Goal: Information Seeking & Learning: Learn about a topic

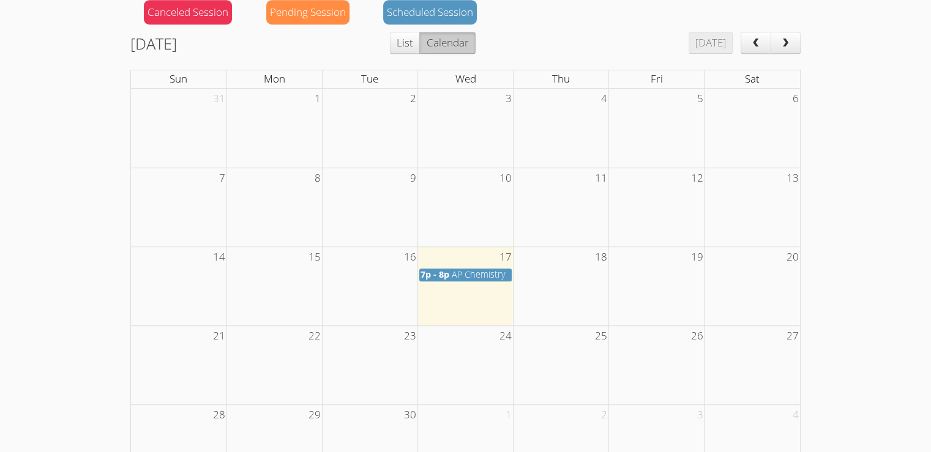
scroll to position [596, 0]
click at [454, 268] on span "AP Chemistry" at bounding box center [479, 274] width 54 height 12
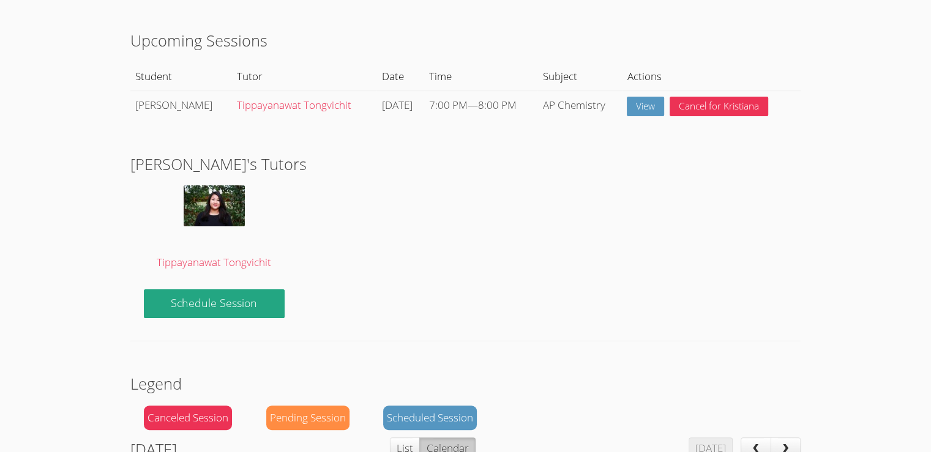
scroll to position [191, 0]
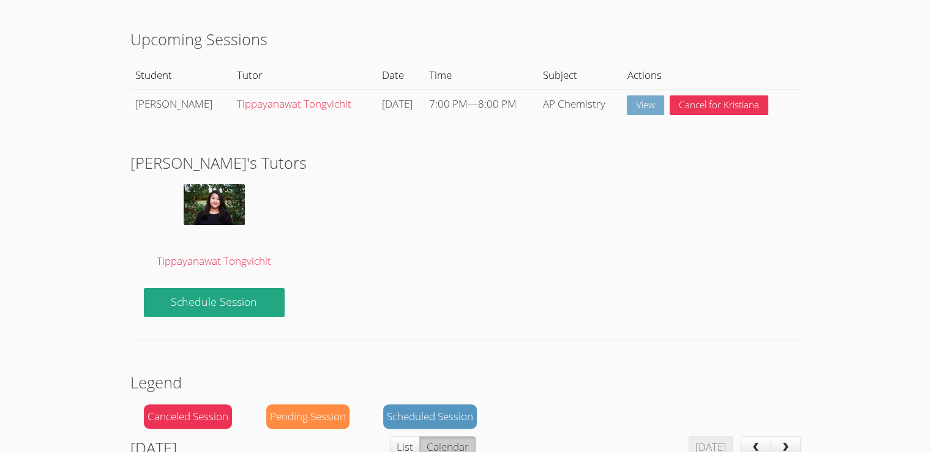
click at [649, 100] on link "View" at bounding box center [645, 105] width 37 height 20
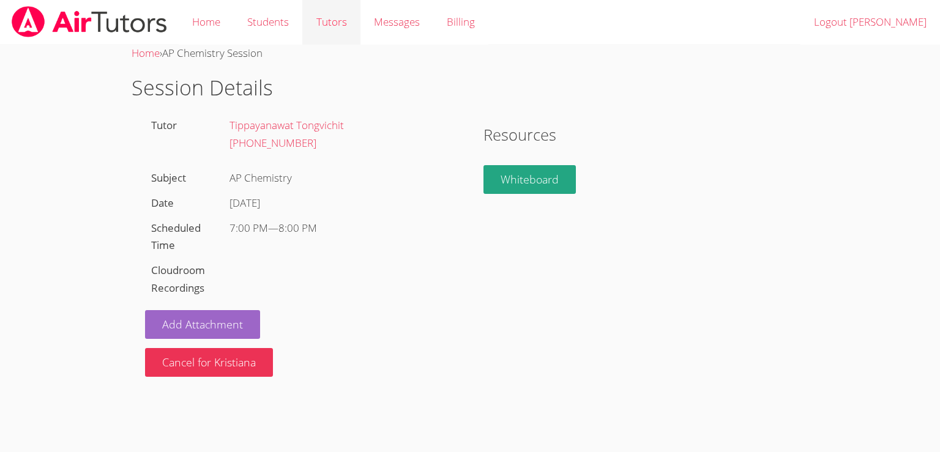
click at [338, 25] on link "Tutors" at bounding box center [331, 22] width 58 height 45
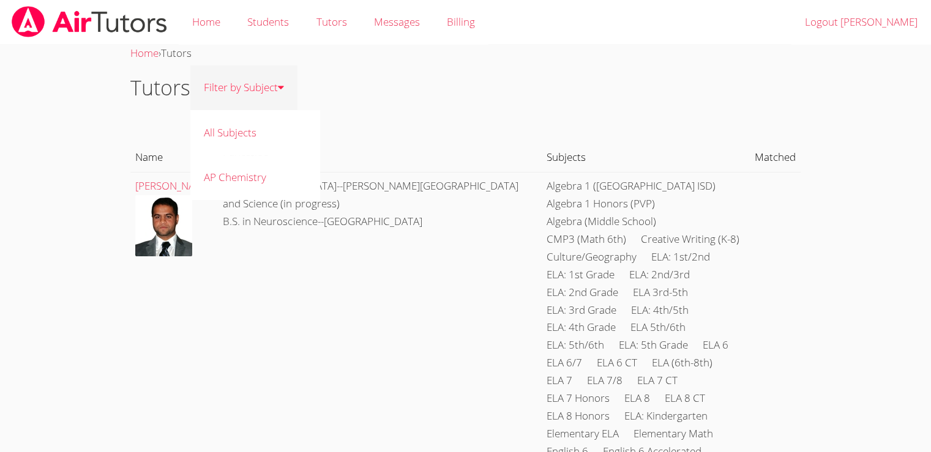
click at [226, 99] on link "Filter by Subject" at bounding box center [243, 87] width 107 height 45
click at [267, 97] on link "Filter by Subject" at bounding box center [243, 87] width 107 height 45
click at [253, 172] on link "AP Chemistry" at bounding box center [255, 177] width 130 height 45
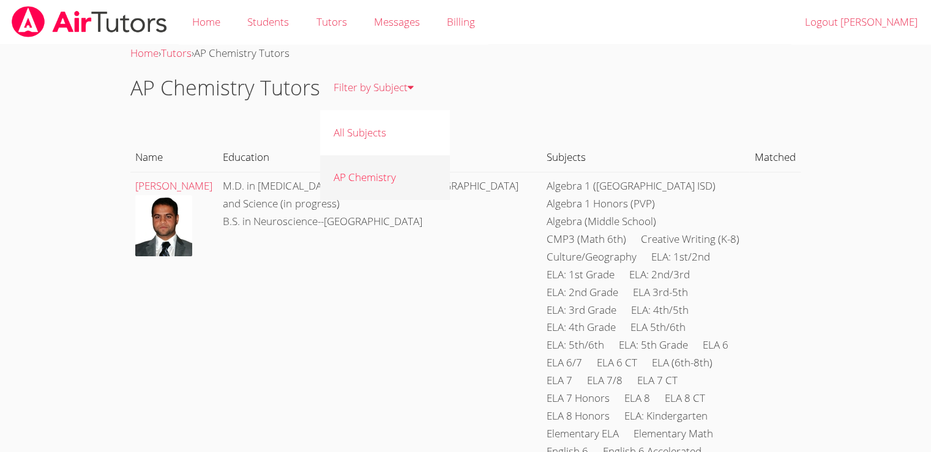
click at [374, 173] on link "AP Chemistry" at bounding box center [385, 177] width 130 height 45
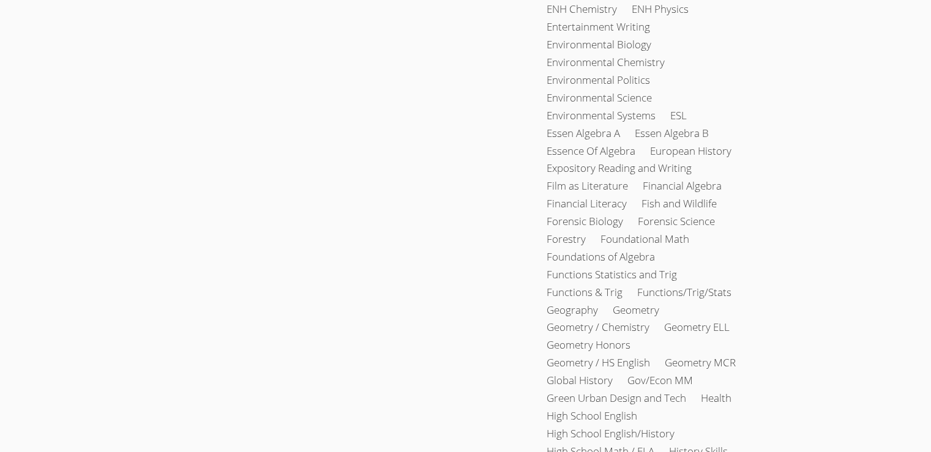
scroll to position [94862, 0]
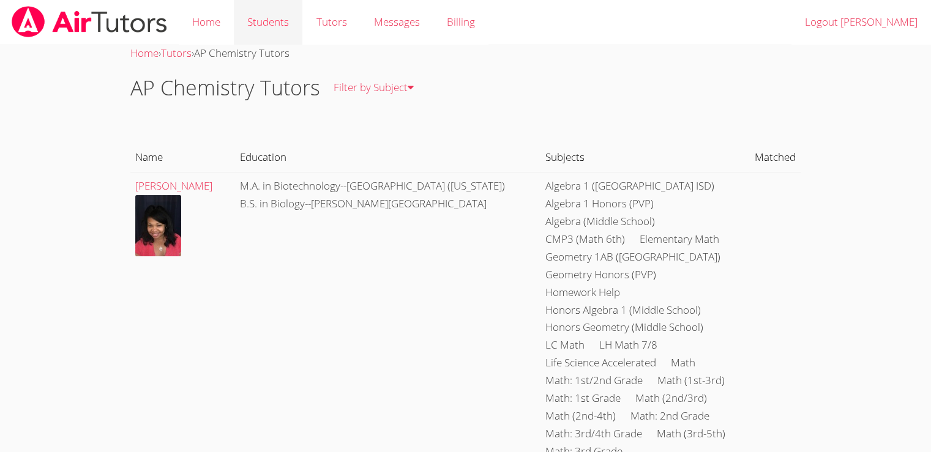
click at [267, 21] on link "Students" at bounding box center [268, 22] width 69 height 45
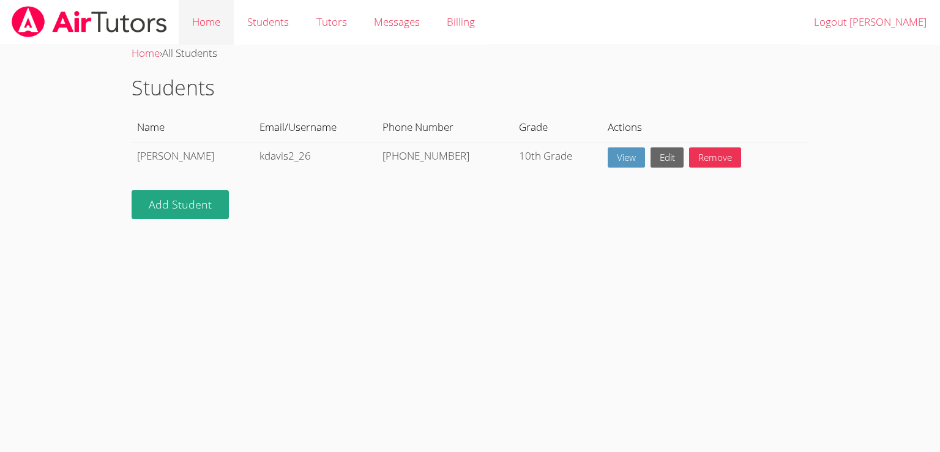
click at [218, 17] on link "Home" at bounding box center [206, 22] width 55 height 45
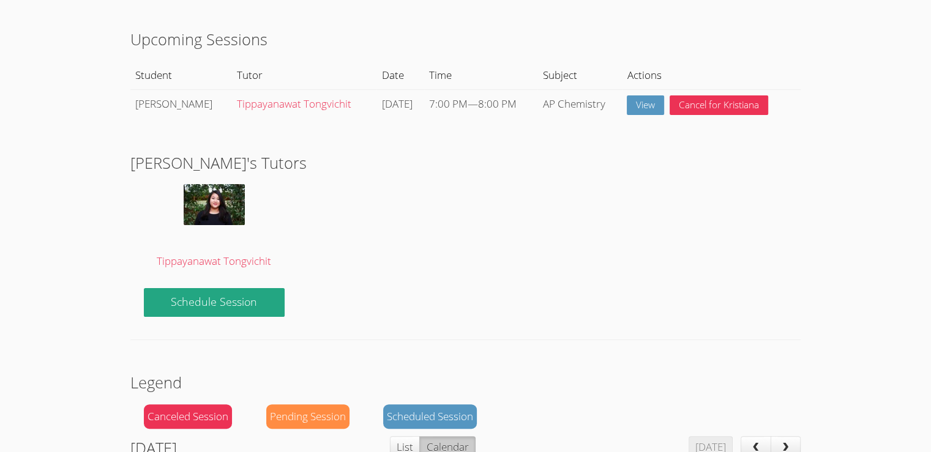
scroll to position [200, 0]
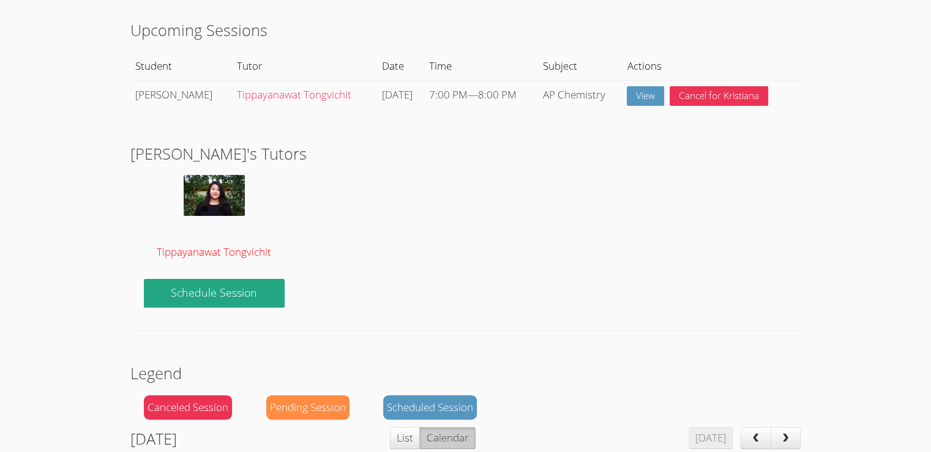
click at [214, 182] on img at bounding box center [214, 195] width 61 height 41
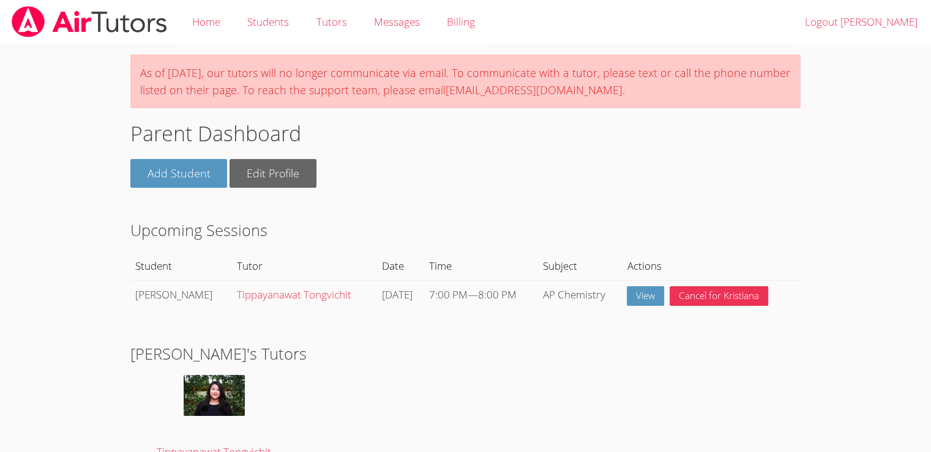
click at [83, 44] on div "Home Students Tutors Messages Billing Logout Monica As of Saturday, March 22nd,…" at bounding box center [465, 22] width 931 height 45
click at [28, 75] on body "Home Students Tutors Messages Billing Logout Monica As of Saturday, March 22nd,…" at bounding box center [465, 226] width 931 height 452
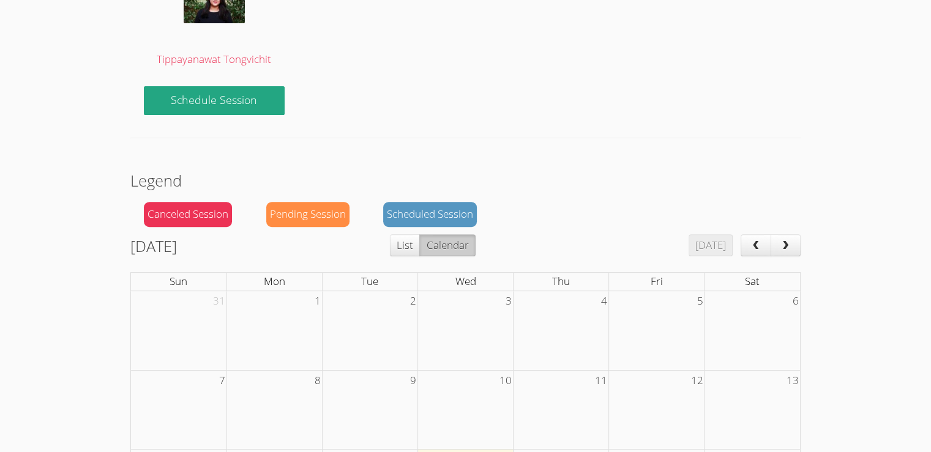
scroll to position [661, 0]
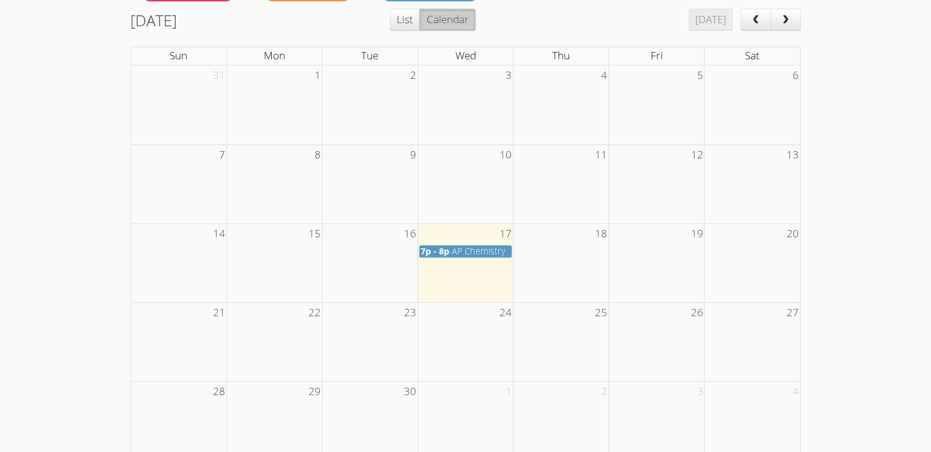
click at [455, 245] on span "AP Chemistry" at bounding box center [479, 251] width 54 height 12
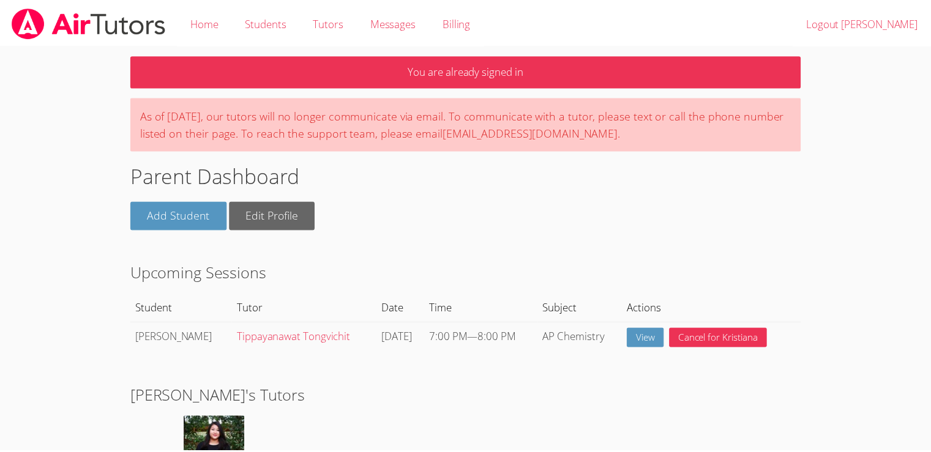
scroll to position [661, 0]
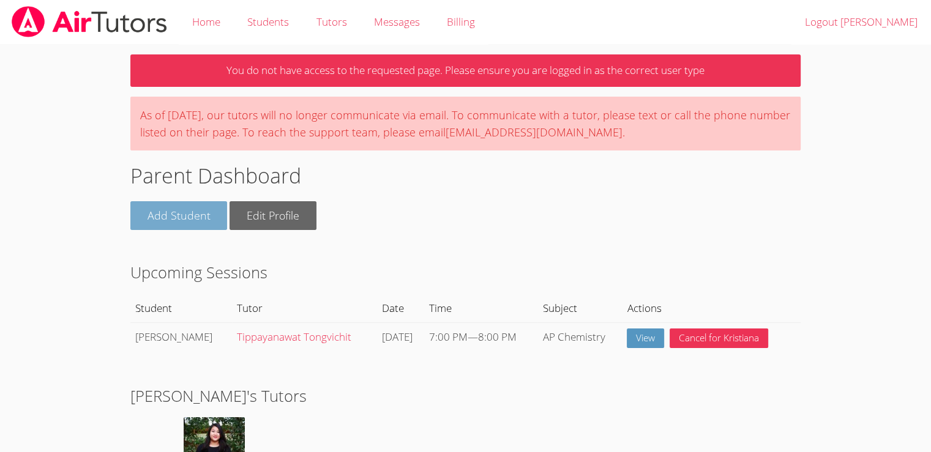
click at [201, 215] on link "Add Student" at bounding box center [178, 215] width 97 height 29
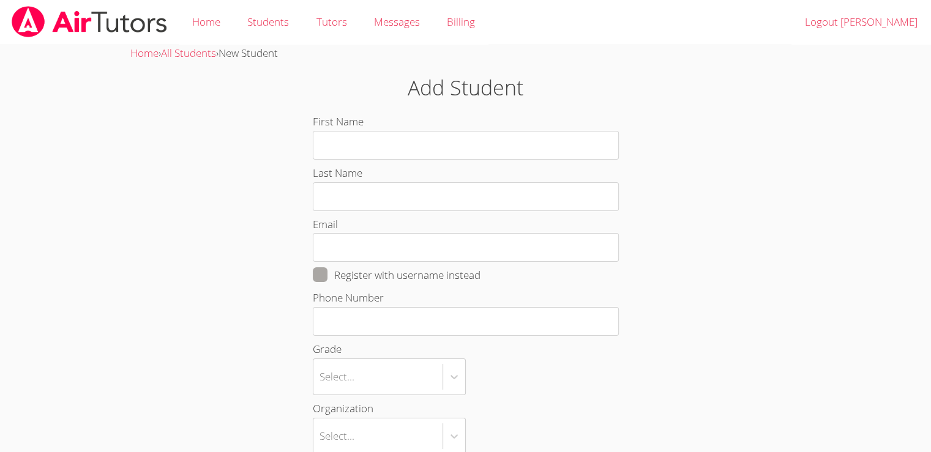
drag, startPoint x: 371, startPoint y: 146, endPoint x: 303, endPoint y: 58, distance: 111.3
click at [264, 13] on link "Students" at bounding box center [268, 22] width 69 height 45
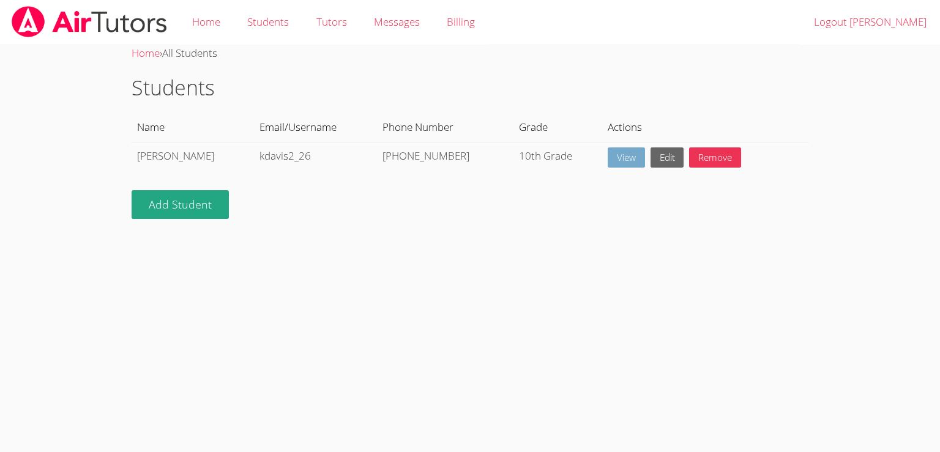
click at [611, 159] on link "View" at bounding box center [626, 157] width 37 height 20
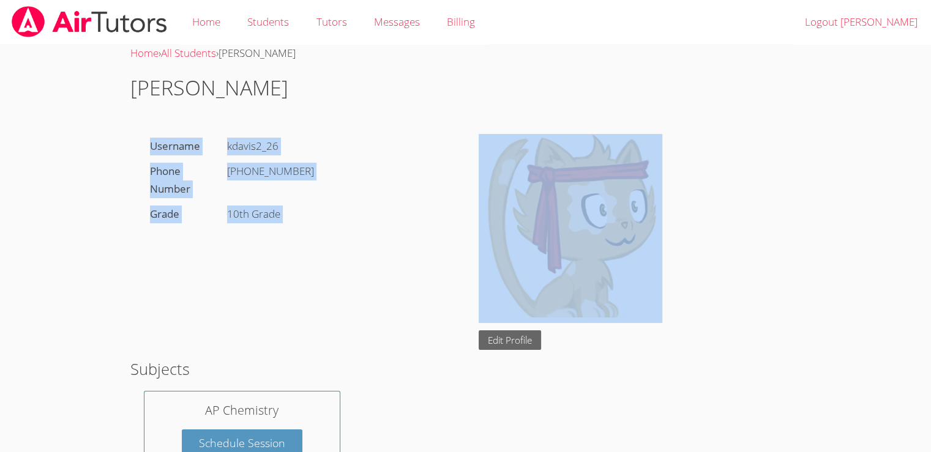
click at [453, 134] on section "Username kdavis2_26 Phone Number +1(424) 423-9078 Grade 10th Grade Edit Profile" at bounding box center [465, 134] width 670 height 0
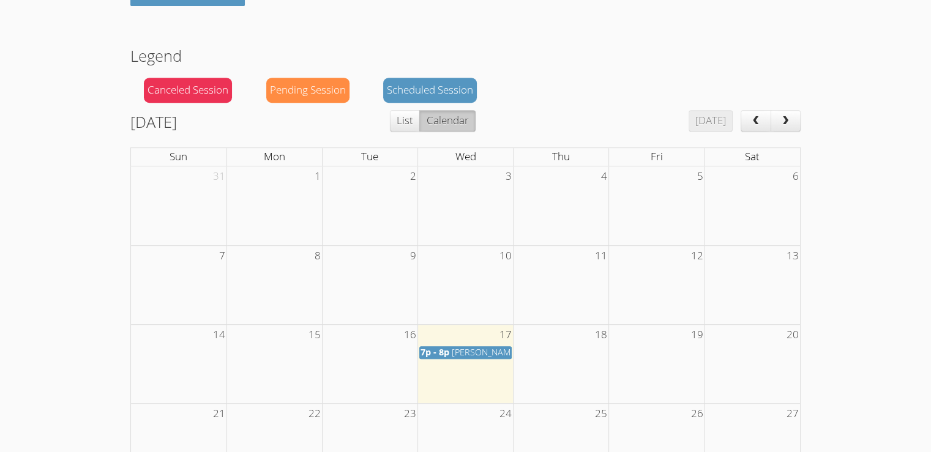
scroll to position [559, 0]
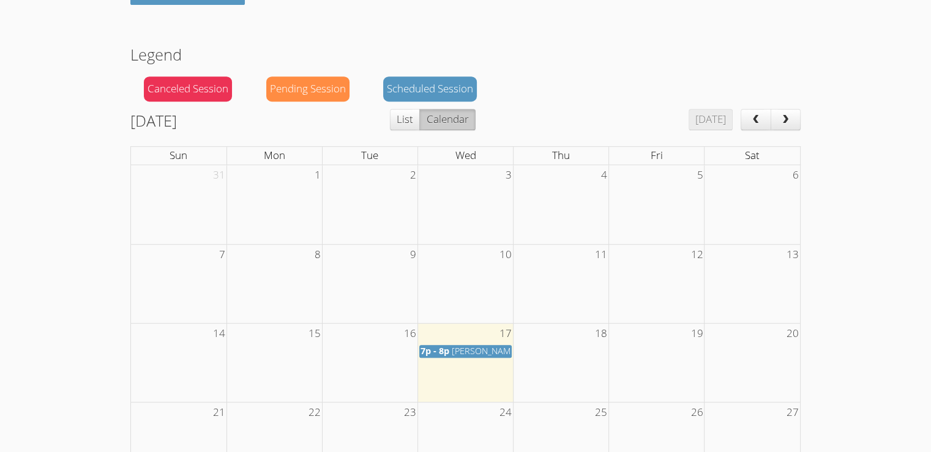
click at [453, 345] on span "Kristiana (AP Chemistry)" at bounding box center [516, 351] width 128 height 12
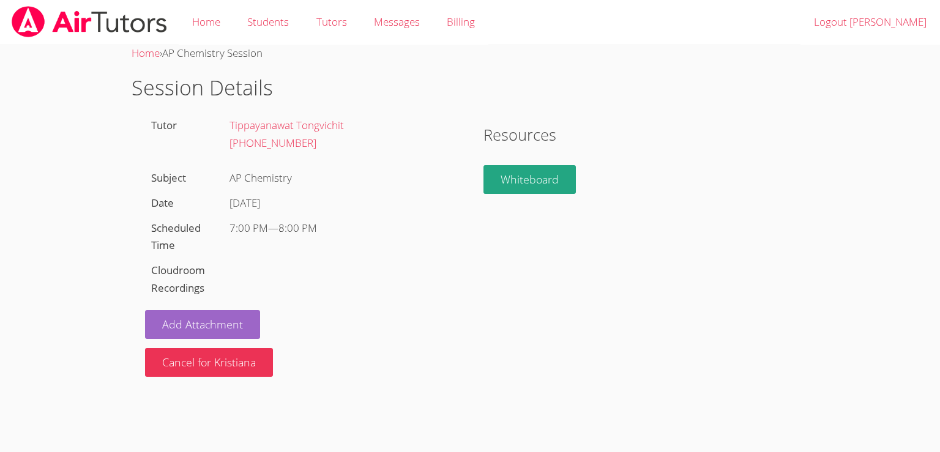
click at [289, 291] on div "Tutor Tippayanawat Tongvichit (845) 209-1247 Subject AP Chemistry Date Wed Sep …" at bounding box center [301, 245] width 338 height 264
